Goal: Task Accomplishment & Management: Manage account settings

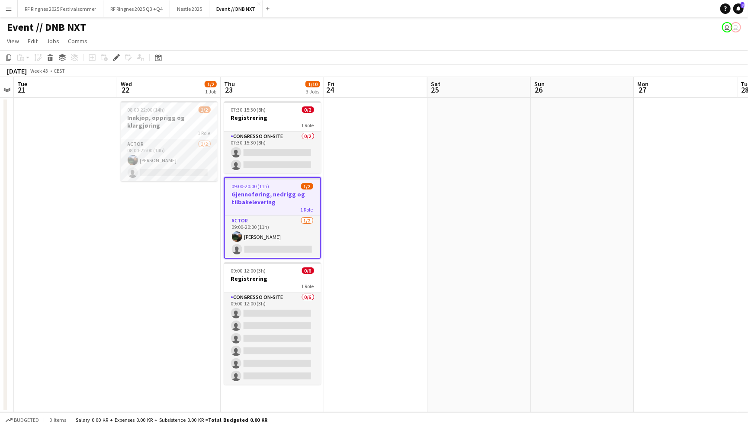
click at [292, 20] on div "Event // DNB NXT user user" at bounding box center [374, 25] width 748 height 16
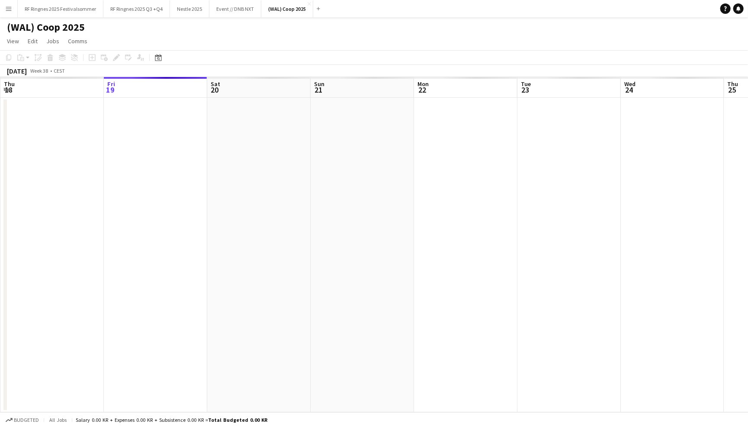
scroll to position [0, 296]
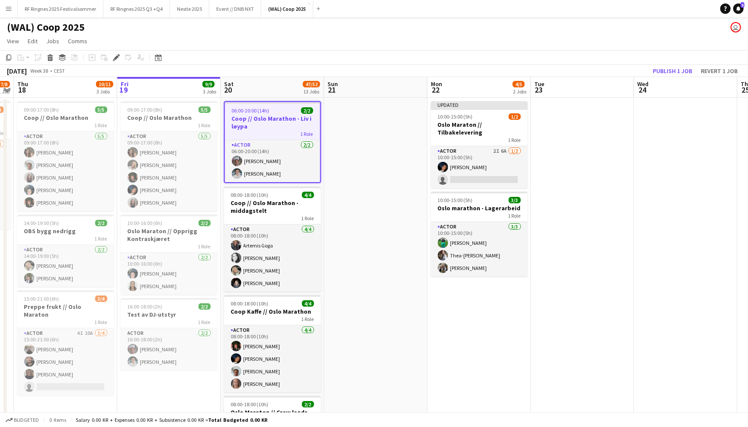
click at [331, 37] on app-page-menu "View Day view expanded Day view collapsed Month view Date picker Jump to [DATE]…" at bounding box center [374, 42] width 748 height 16
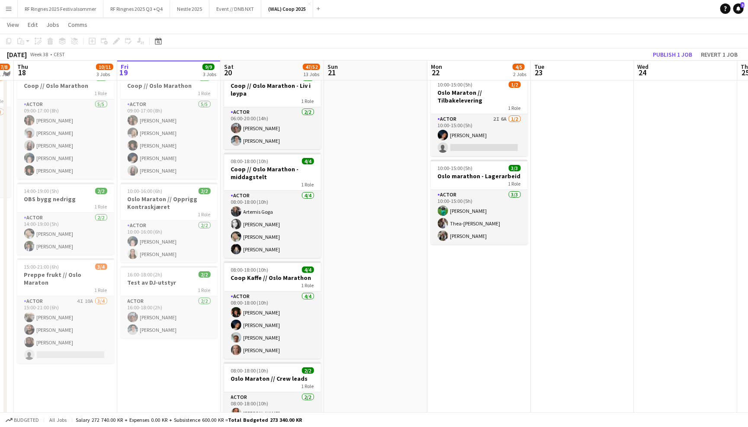
scroll to position [34, 0]
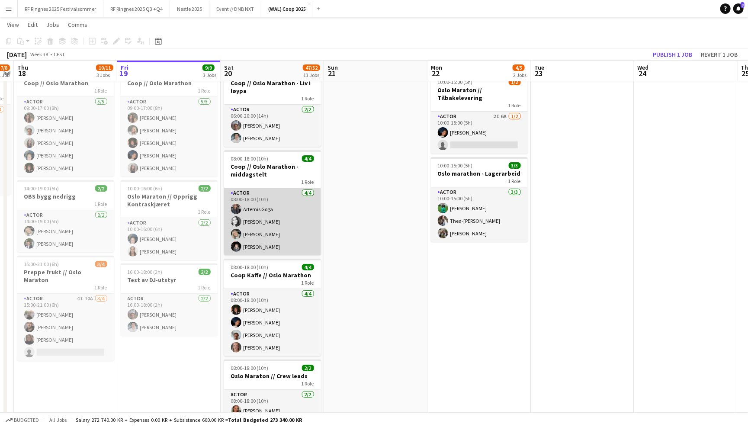
click at [270, 226] on app-card-role "Actor [DATE] 08:00-18:00 (10h) [PERSON_NAME] [PERSON_NAME] [PERSON_NAME]" at bounding box center [272, 221] width 97 height 67
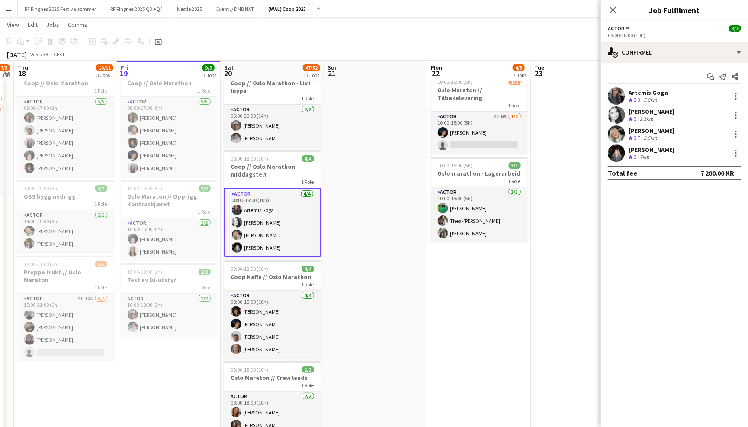
click at [622, 152] on app-user-avatar at bounding box center [616, 152] width 17 height 17
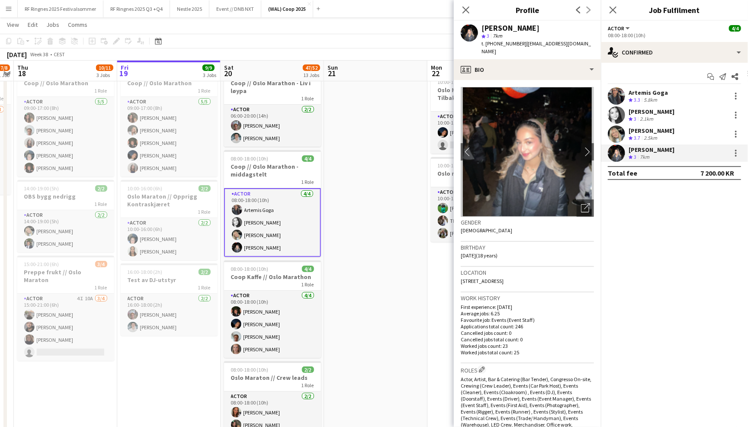
click at [620, 128] on app-user-avatar at bounding box center [616, 133] width 17 height 17
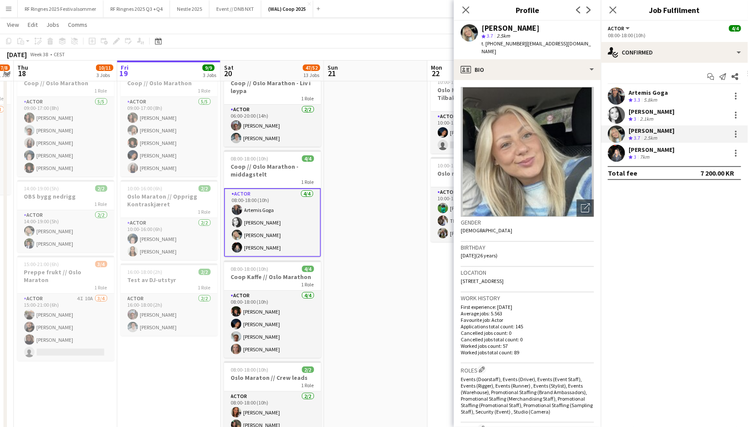
click at [619, 111] on app-user-avatar at bounding box center [616, 114] width 17 height 17
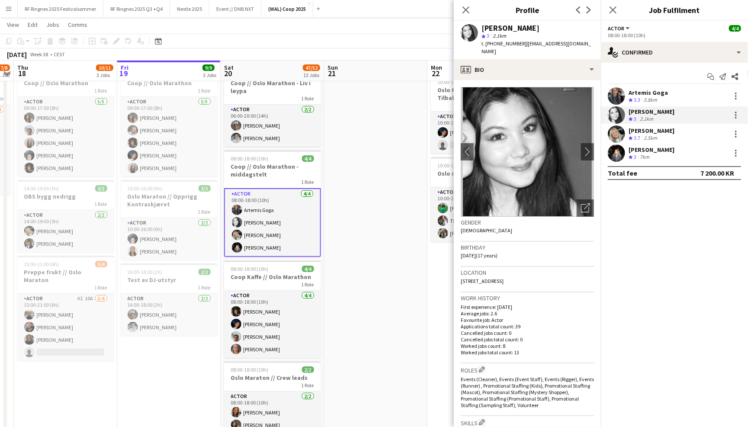
click at [616, 91] on app-user-avatar at bounding box center [616, 95] width 17 height 17
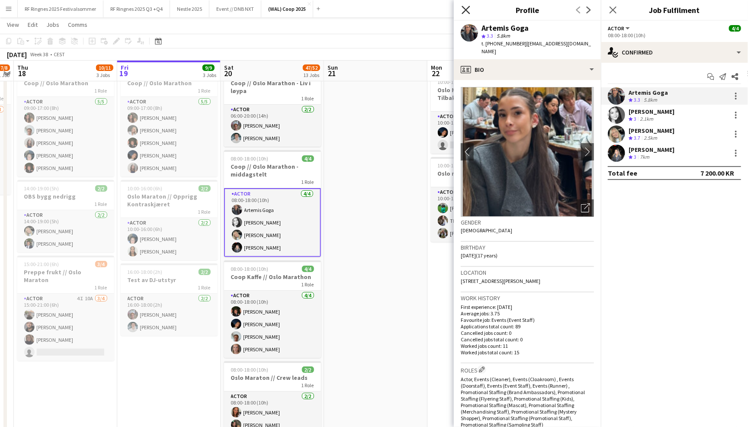
click at [469, 10] on icon "Close pop-in" at bounding box center [466, 10] width 8 height 8
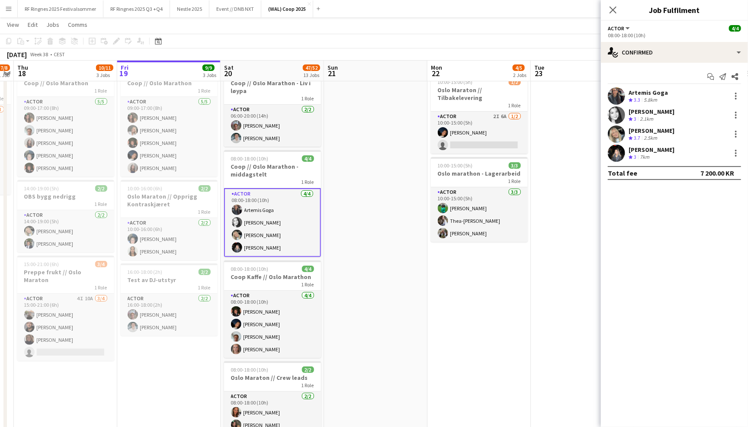
click at [452, 24] on app-page-menu "View Day view expanded Day view collapsed Month view Date picker Jump to [DATE]…" at bounding box center [374, 25] width 748 height 16
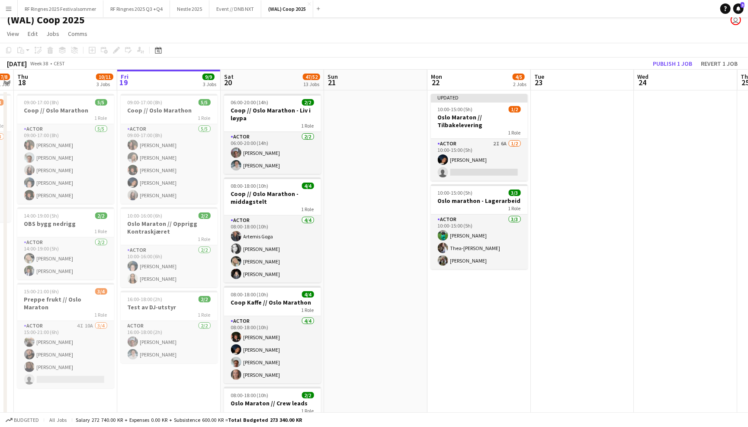
scroll to position [0, 298]
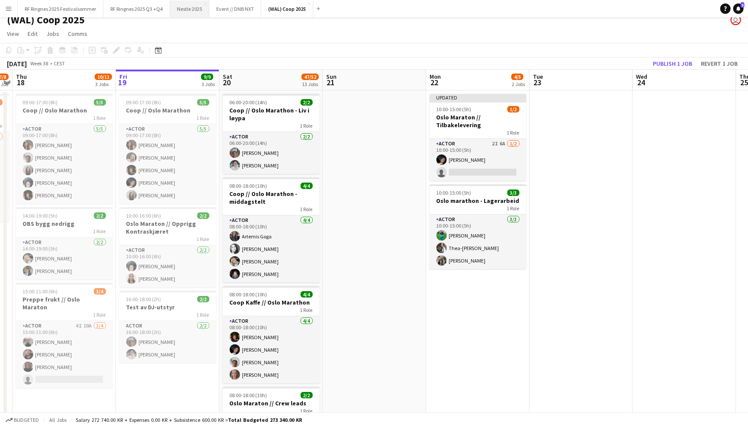
click at [190, 8] on button "Nestle 2025 Close" at bounding box center [189, 8] width 39 height 17
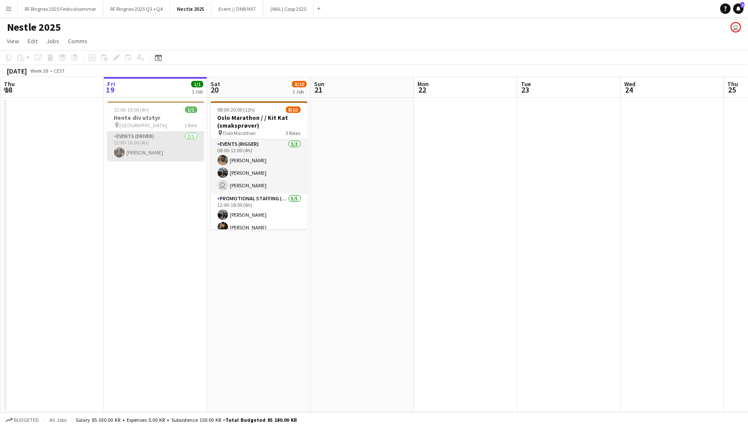
click at [146, 152] on app-card-role "Events (Driver) [DATE] 12:00-16:00 (4h) [PERSON_NAME]" at bounding box center [155, 146] width 97 height 29
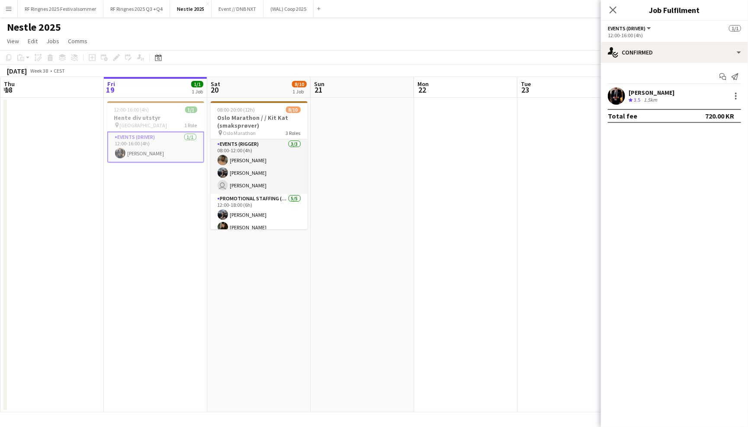
click at [624, 93] on app-user-avatar at bounding box center [616, 95] width 17 height 17
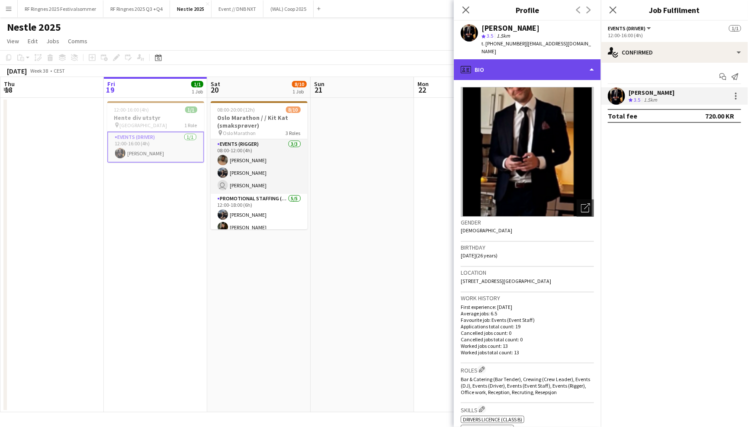
click at [547, 62] on div "profile Bio" at bounding box center [527, 69] width 147 height 21
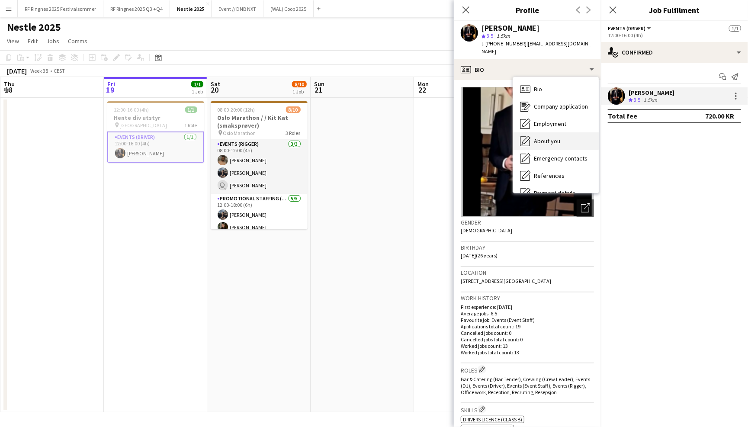
click at [558, 132] on div "About you About you" at bounding box center [556, 140] width 86 height 17
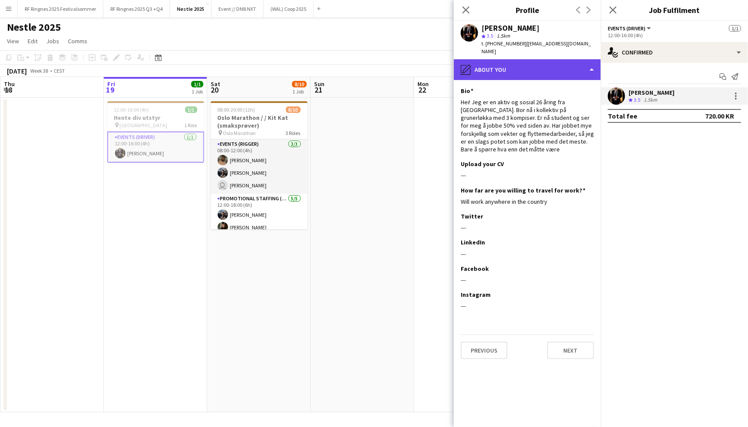
click at [531, 59] on div "pencil4 About you" at bounding box center [527, 69] width 147 height 21
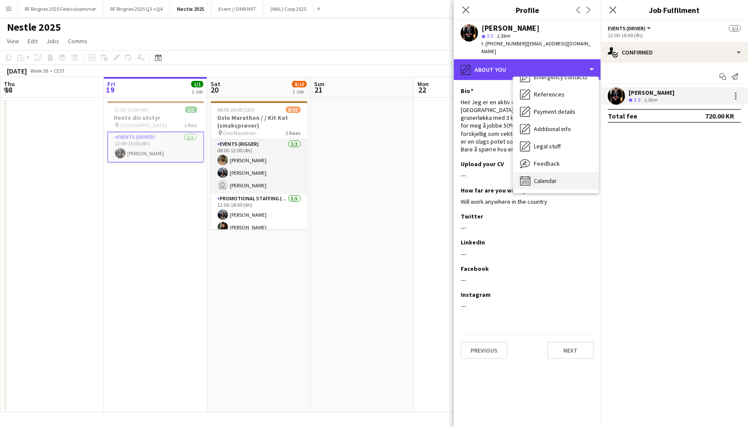
scroll to position [81, 0]
click at [576, 177] on div "Calendar Calendar" at bounding box center [556, 181] width 86 height 17
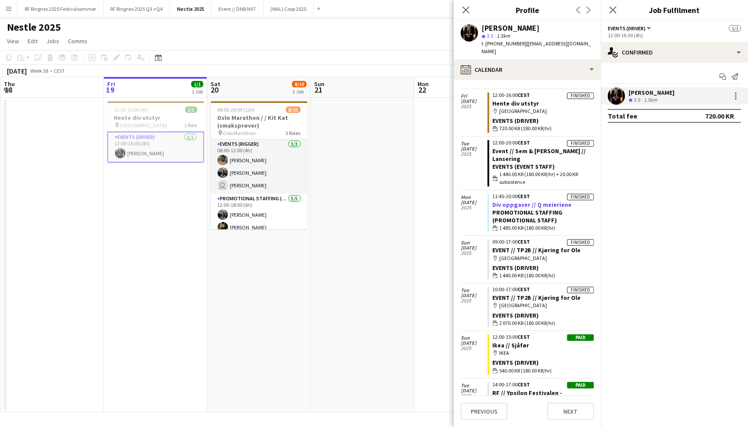
scroll to position [337, 0]
